Goal: Information Seeking & Learning: Learn about a topic

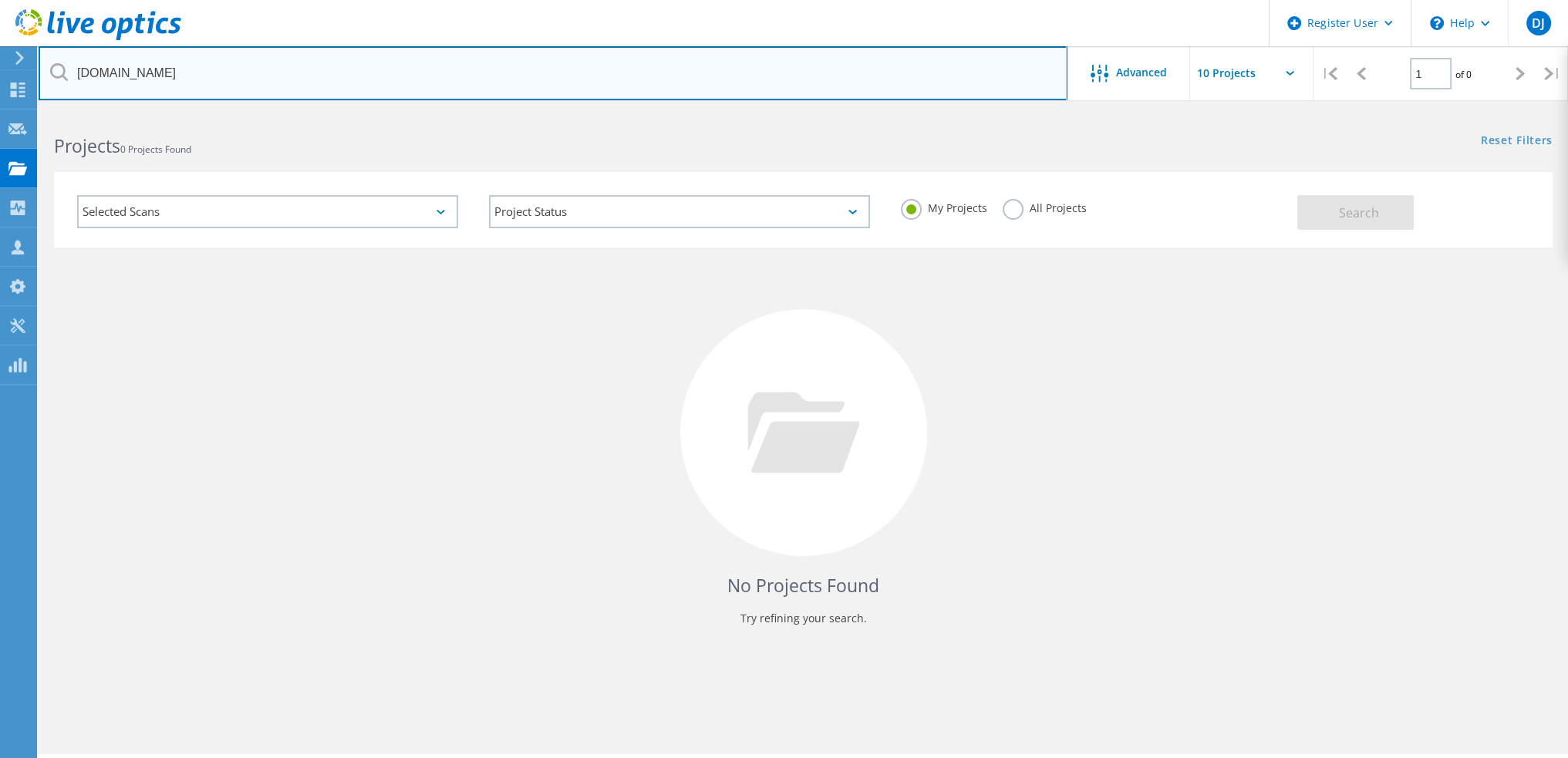
click at [193, 69] on input "[DOMAIN_NAME]" at bounding box center [553, 73] width 1029 height 54
paste input "[EMAIL_ADDRESS][DOMAIN_NAME]"
drag, startPoint x: 140, startPoint y: 72, endPoint x: 50, endPoint y: 77, distance: 90.1
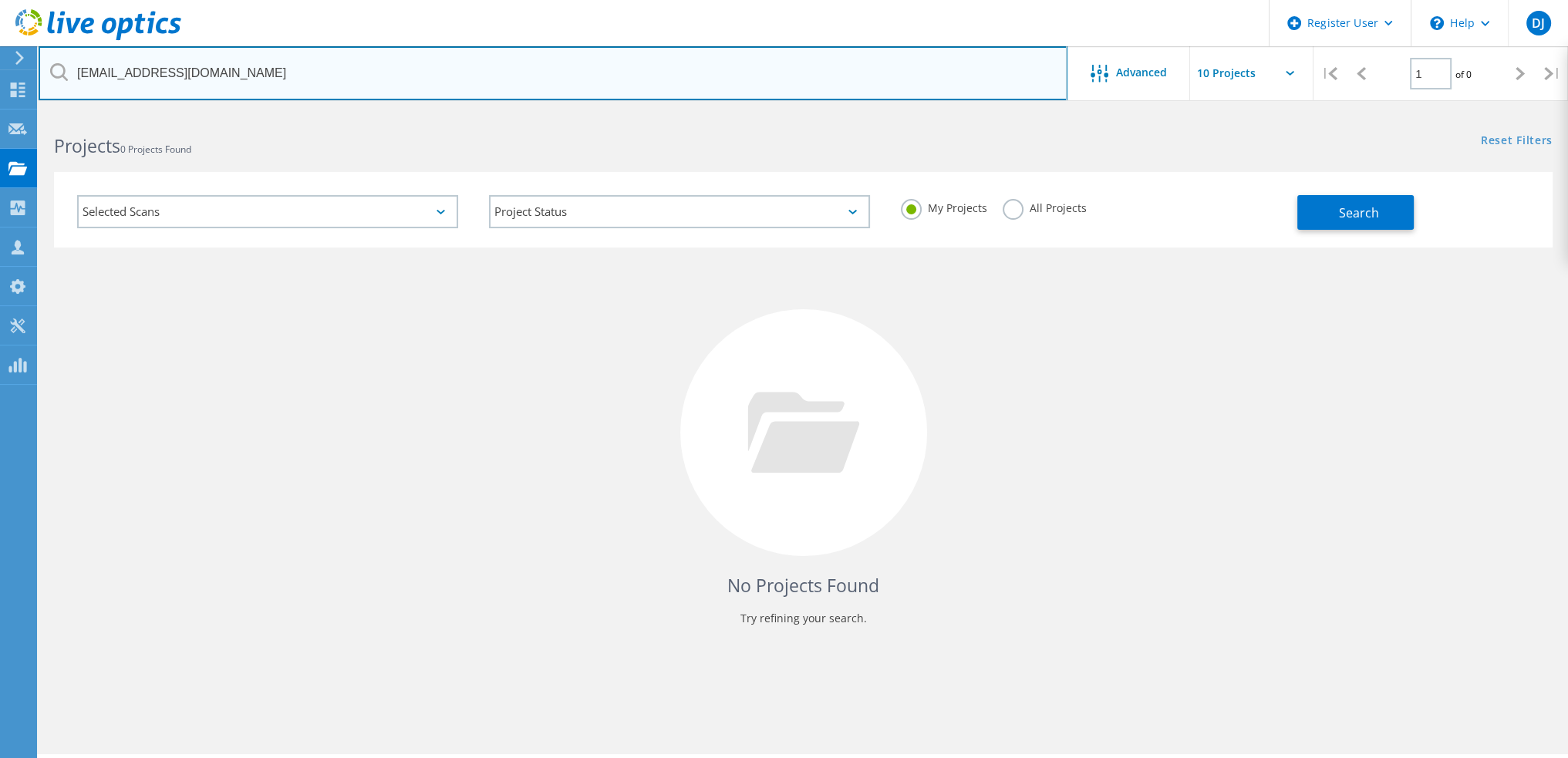
click at [50, 77] on input "[EMAIL_ADDRESS][DOMAIN_NAME]" at bounding box center [553, 73] width 1029 height 54
type input "[DOMAIN_NAME]"
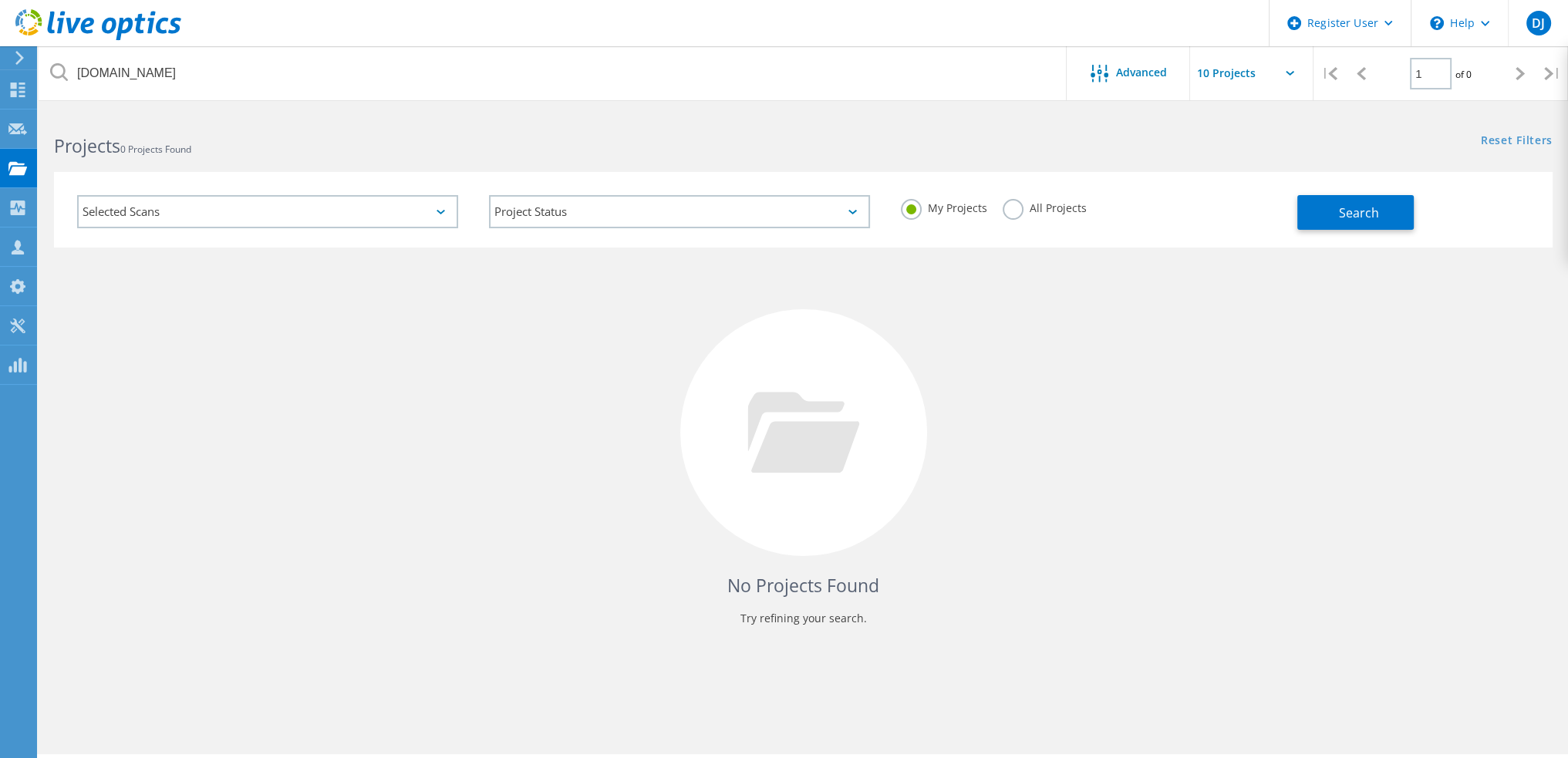
click at [1046, 206] on label "All Projects" at bounding box center [1044, 206] width 84 height 14
click at [0, 0] on input "All Projects" at bounding box center [0, 0] width 0 height 0
click at [1336, 203] on button "Search" at bounding box center [1355, 212] width 116 height 35
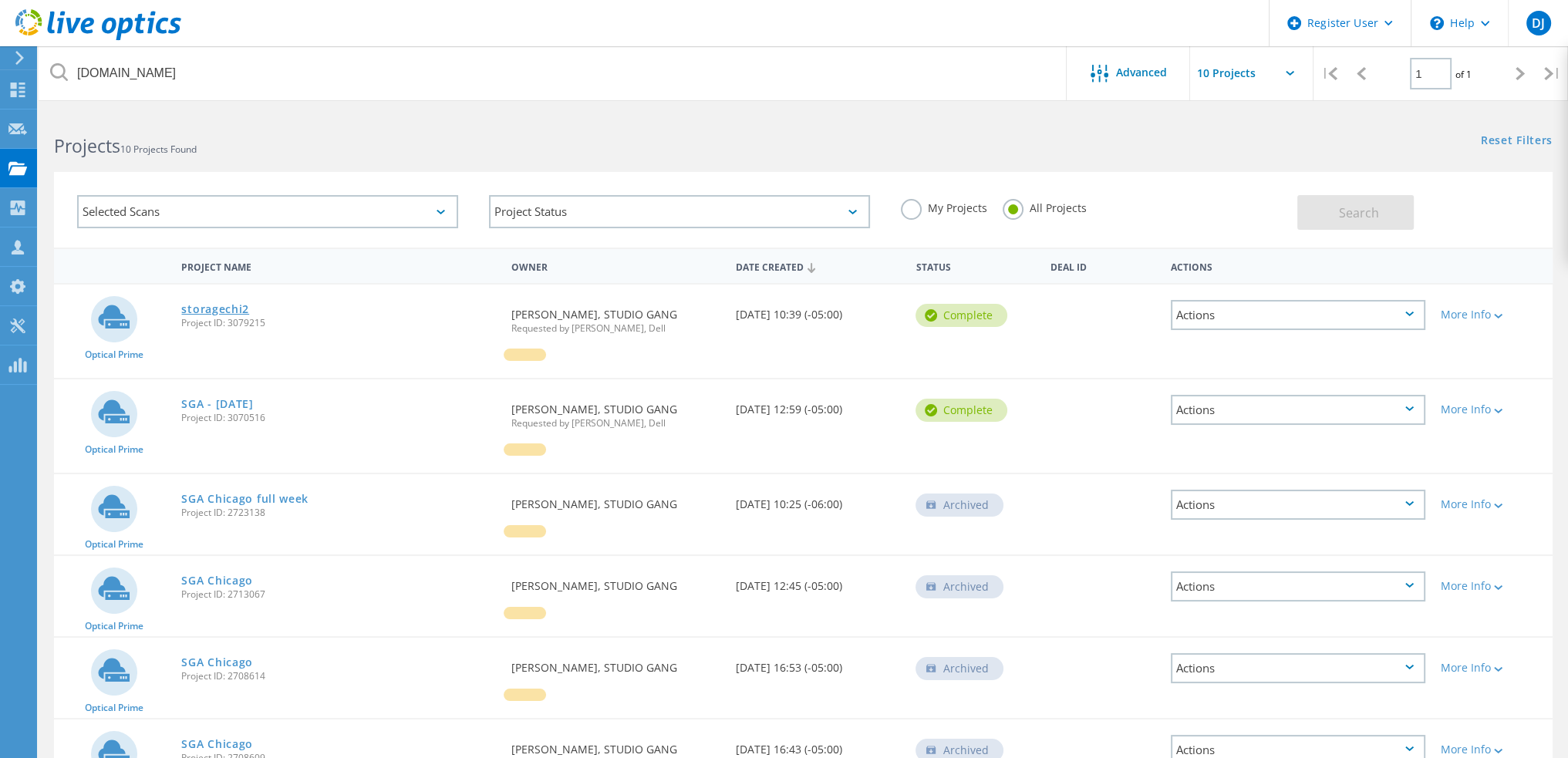
click at [206, 304] on link "storagechi2" at bounding box center [214, 309] width 68 height 11
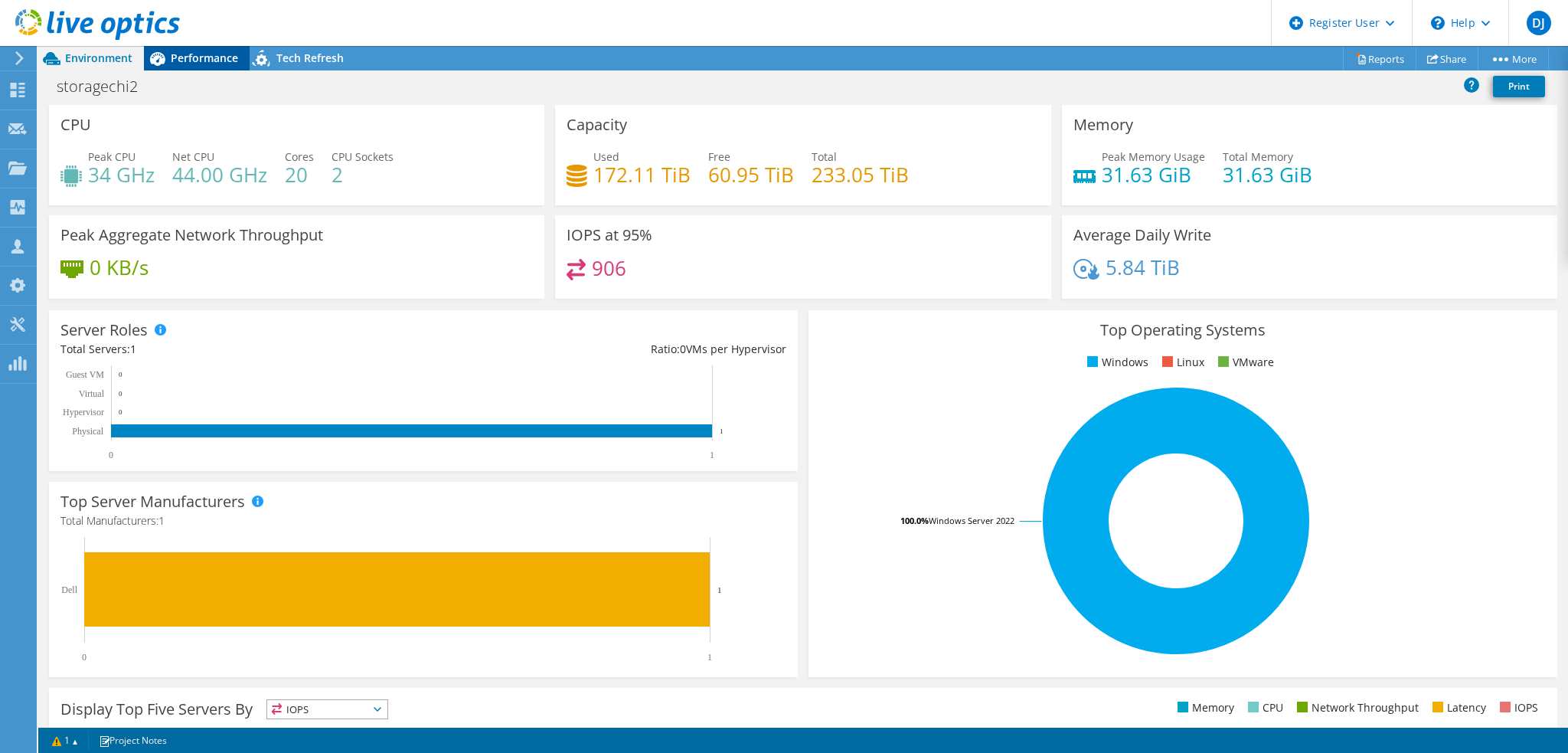
click at [206, 63] on span "Performance" at bounding box center [204, 58] width 67 height 14
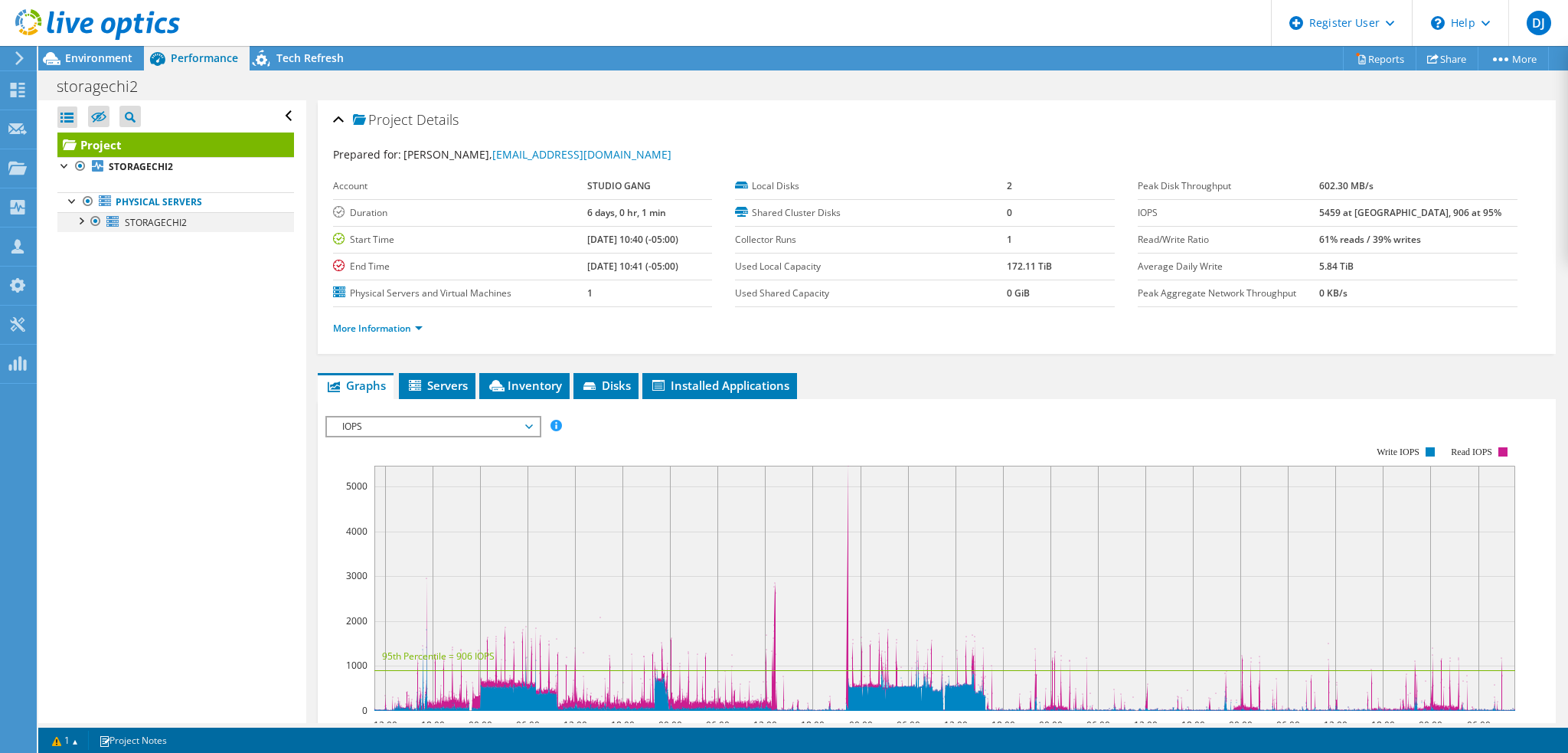
click at [82, 221] on div at bounding box center [80, 219] width 15 height 15
click at [89, 275] on div at bounding box center [88, 280] width 15 height 15
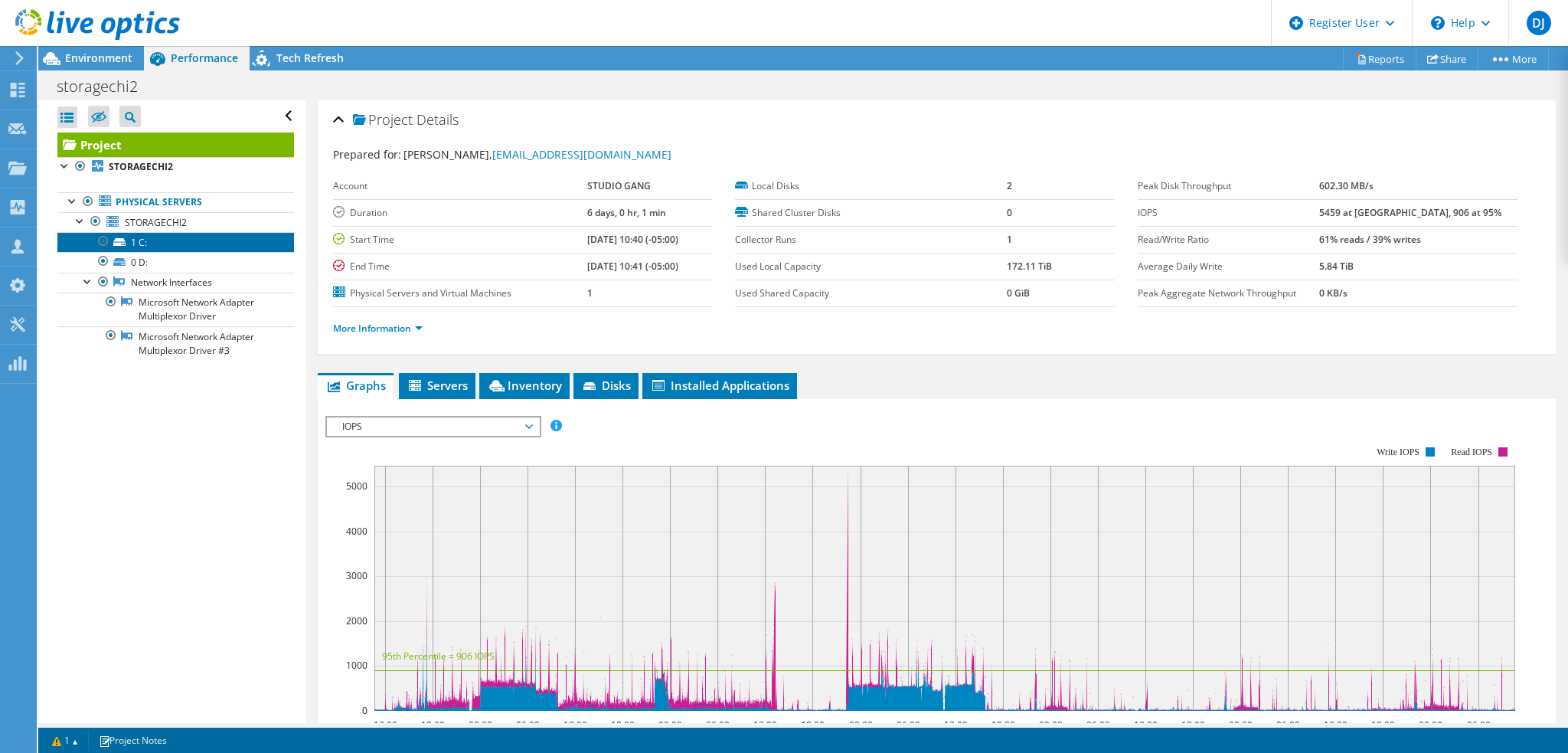
click at [144, 235] on link "1 C:" at bounding box center [175, 241] width 237 height 20
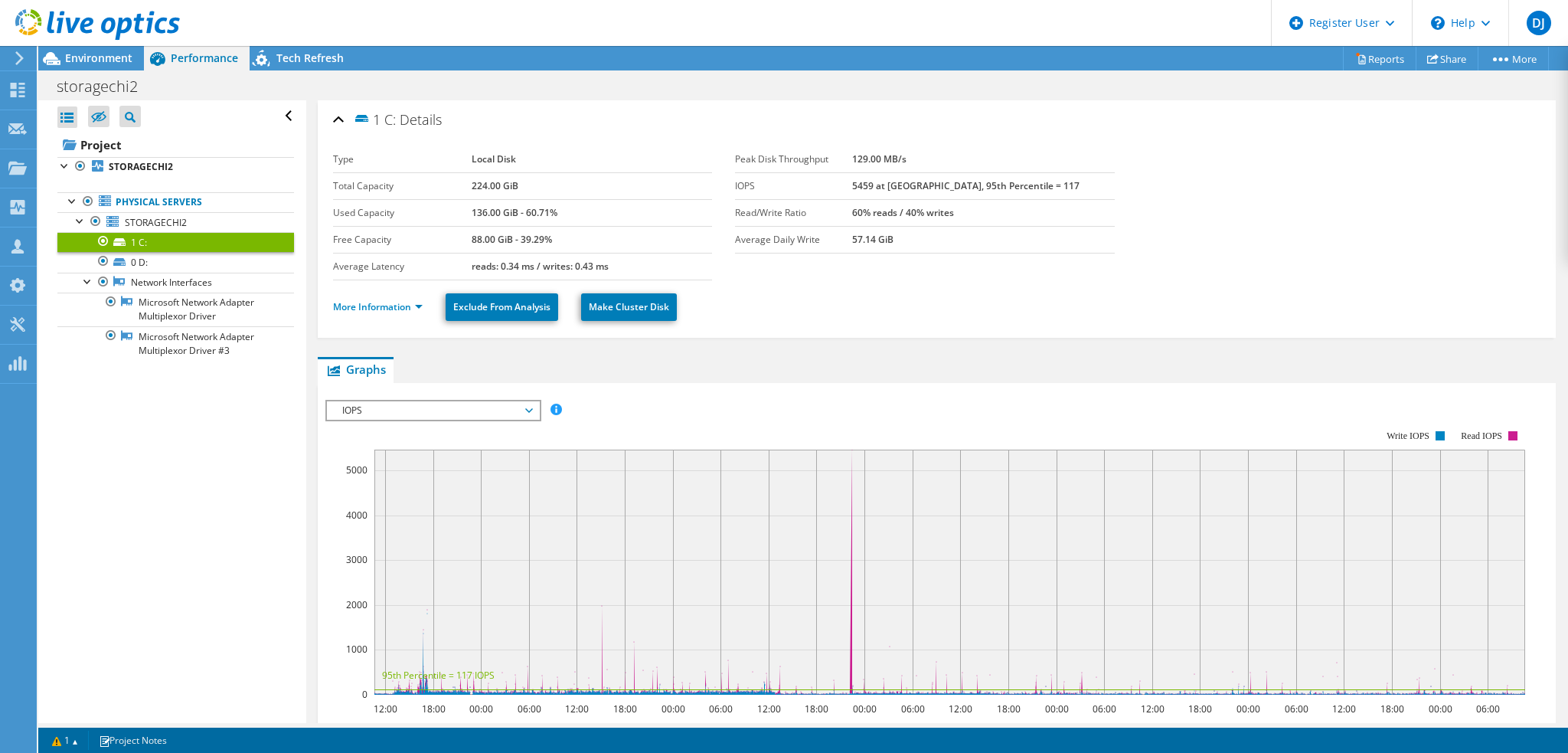
drag, startPoint x: 879, startPoint y: 206, endPoint x: 1020, endPoint y: 225, distance: 142.3
click at [1019, 225] on tbody "Peak Disk Throughput 129.00 MB/s IOPS 5459 at Peak, 95th Percentile = 117 Read/…" at bounding box center [924, 200] width 380 height 107
click at [1095, 247] on td "57.14 GiB" at bounding box center [983, 240] width 263 height 27
click at [168, 263] on link "0 D:" at bounding box center [175, 262] width 237 height 20
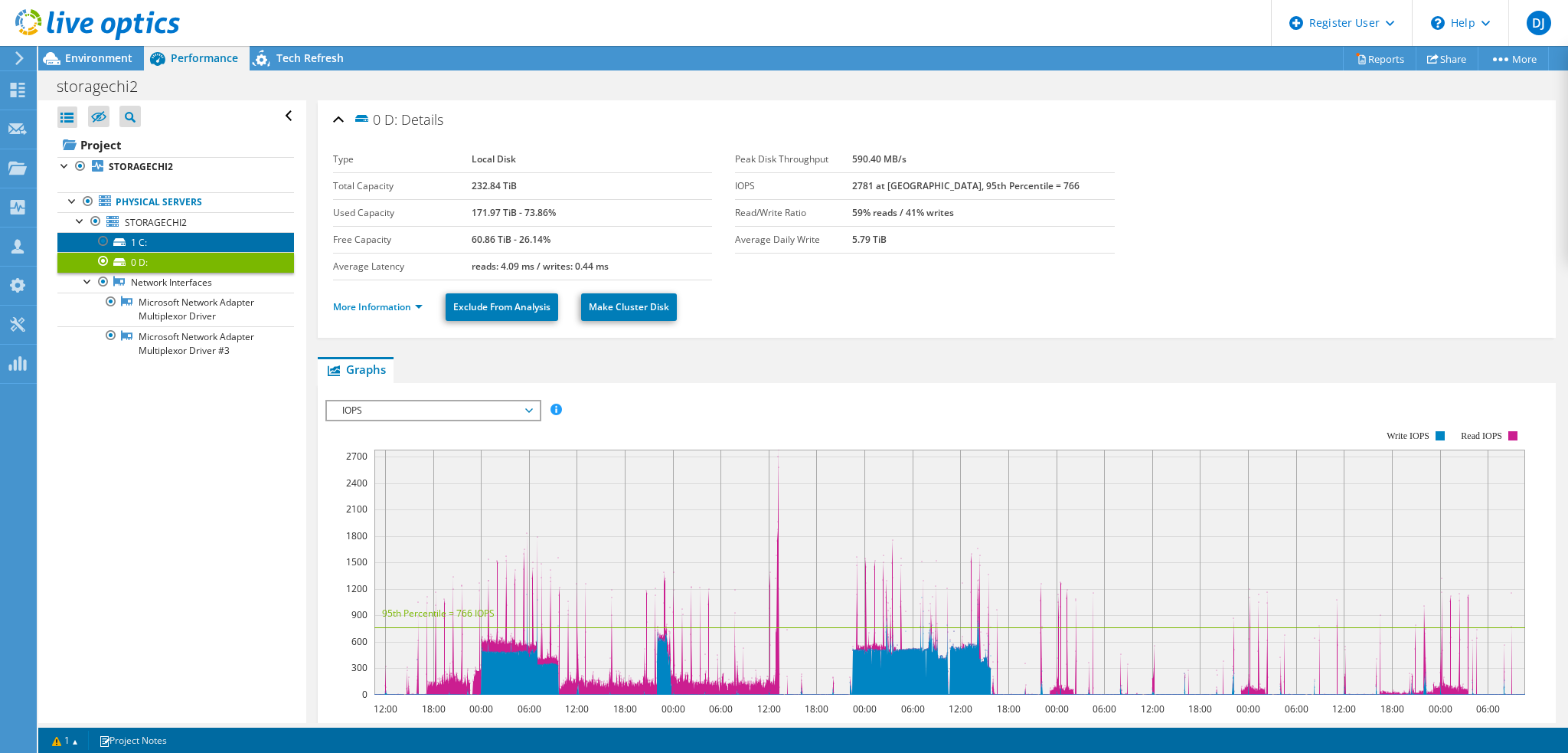
click at [173, 241] on link "1 C:" at bounding box center [175, 241] width 237 height 20
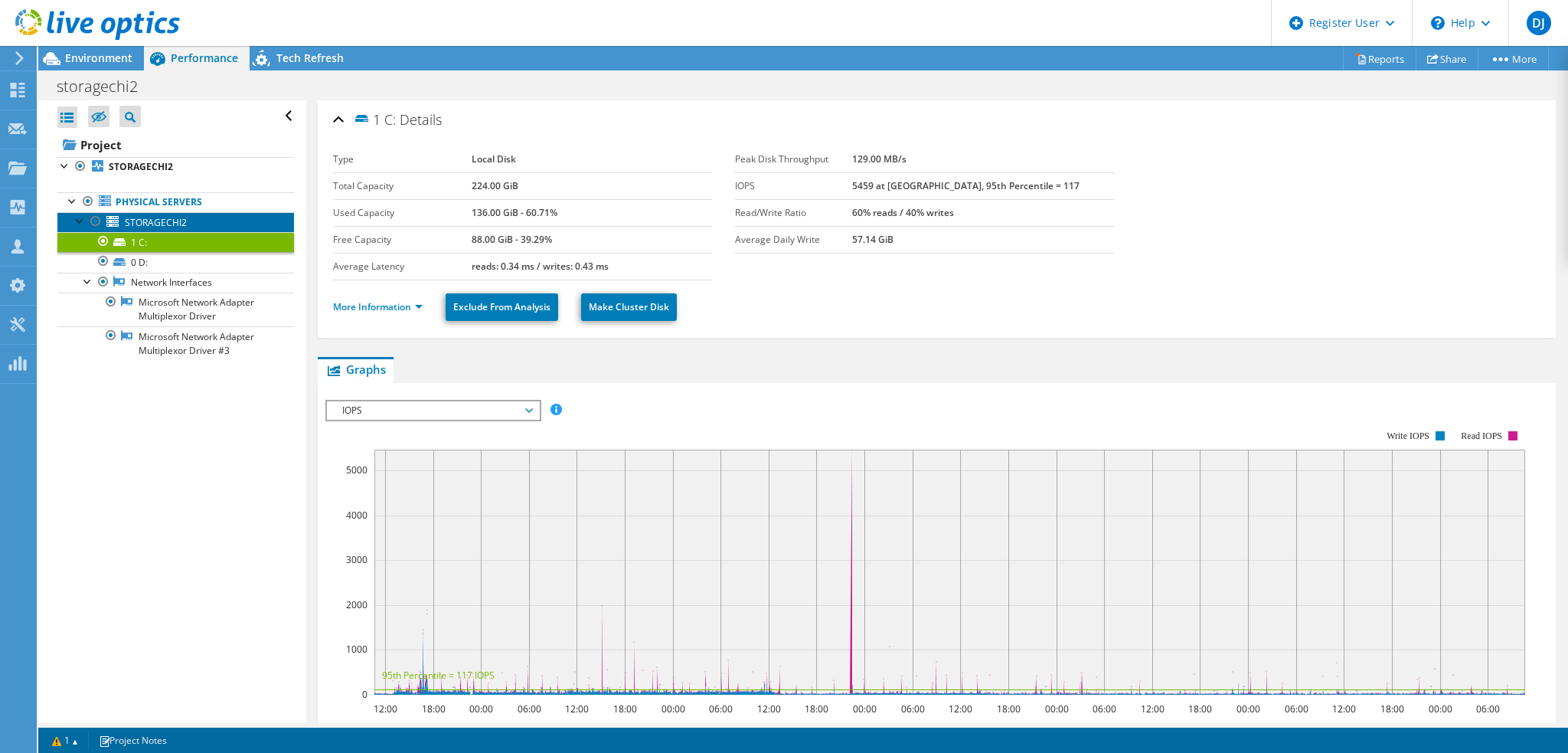
click at [173, 225] on span "STORAGECHI2" at bounding box center [156, 222] width 62 height 13
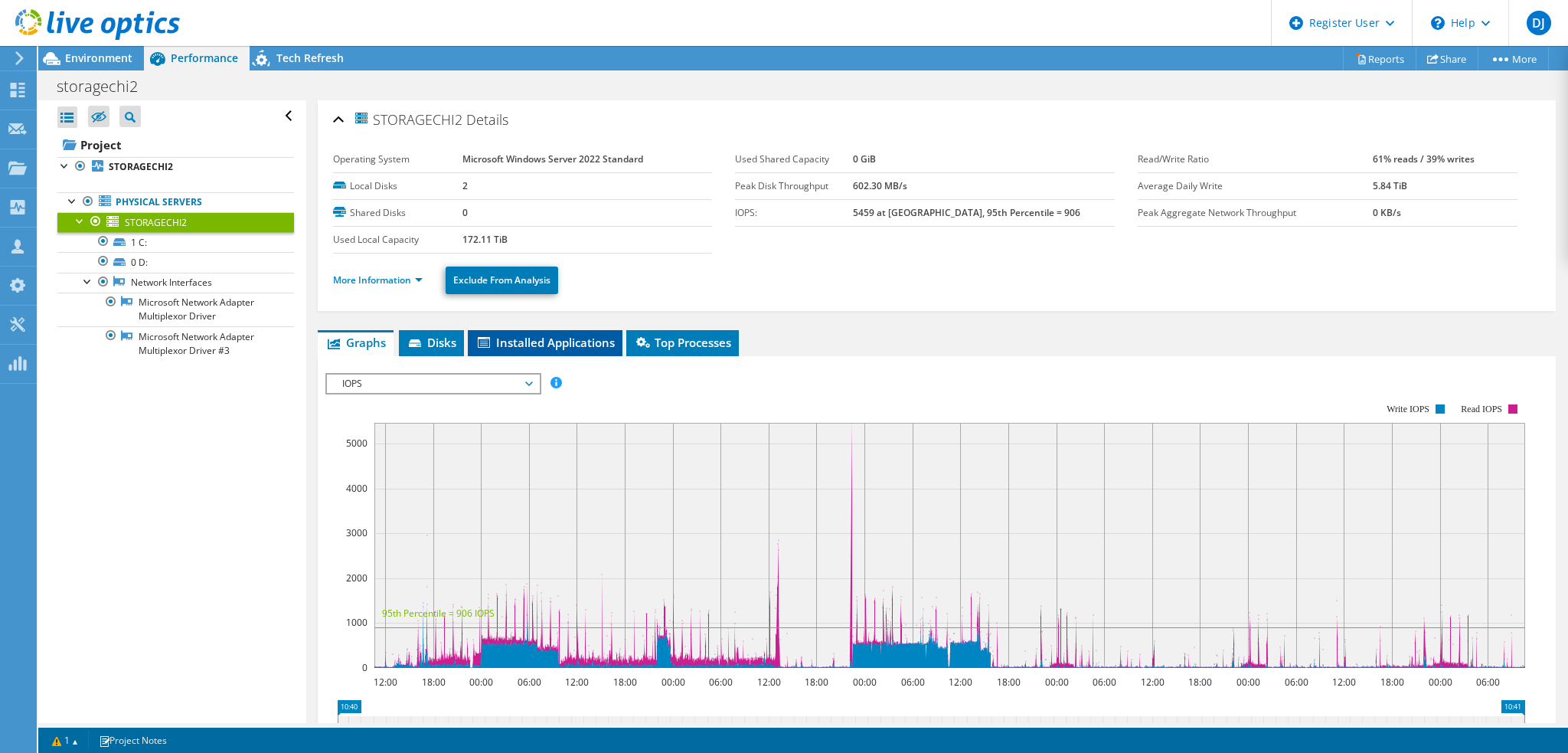
click at [557, 337] on span "Installed Applications" at bounding box center [545, 342] width 139 height 15
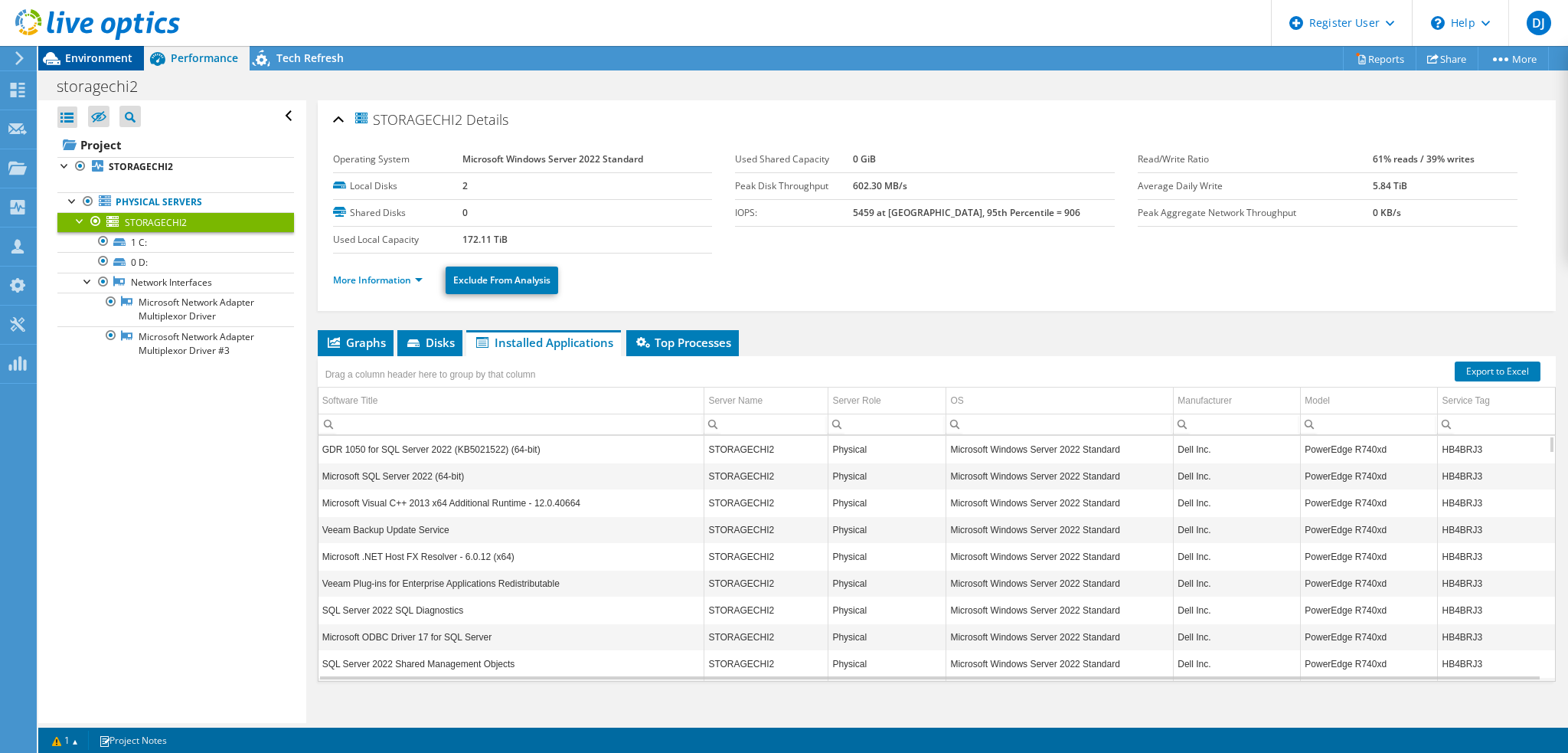
click at [101, 65] on div "Environment" at bounding box center [91, 57] width 105 height 24
